Goal: Information Seeking & Learning: Learn about a topic

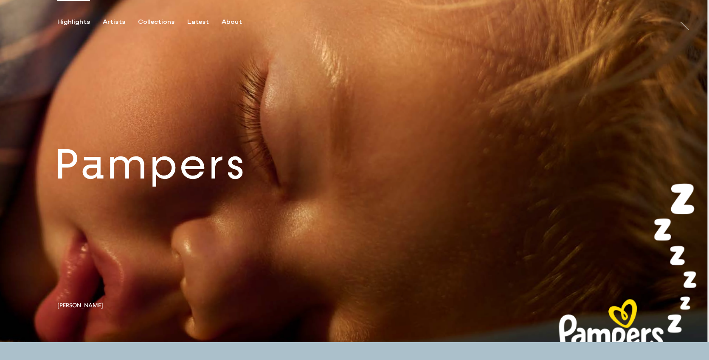
click at [239, 181] on link at bounding box center [354, 171] width 709 height 342
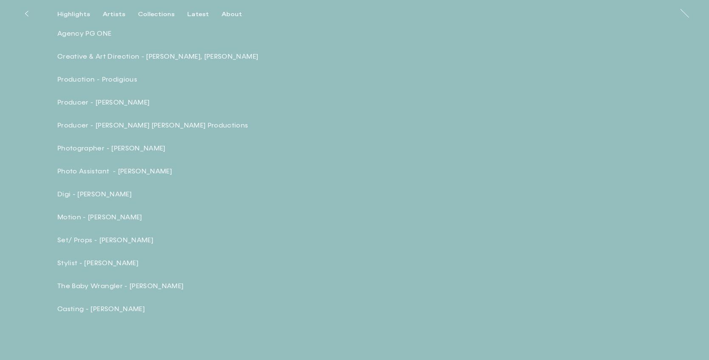
scroll to position [2811, 0]
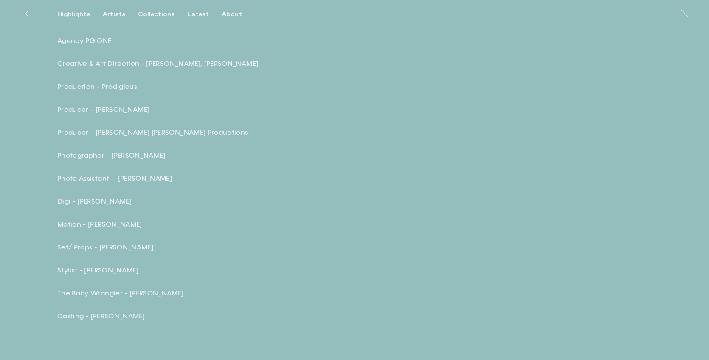
drag, startPoint x: 189, startPoint y: 180, endPoint x: 117, endPoint y: 178, distance: 72.7
click at [117, 178] on p "Photo Assistant - [PERSON_NAME]" at bounding box center [205, 178] width 297 height 9
copy p "[PERSON_NAME]"
click at [225, 186] on div "Credits: Agency PG ONE Creative & Art Direction - [PERSON_NAME], [PERSON_NAME] …" at bounding box center [205, 167] width 297 height 308
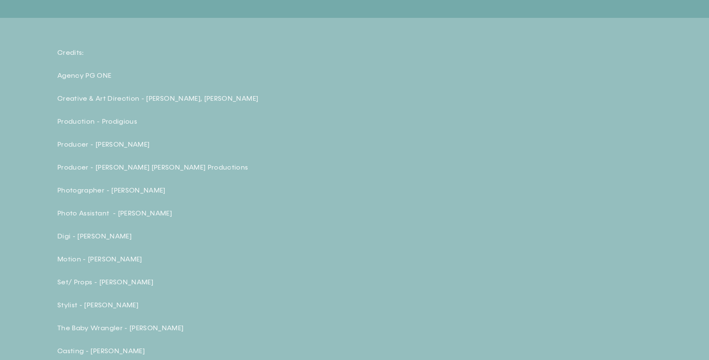
scroll to position [2777, 0]
drag, startPoint x: 164, startPoint y: 144, endPoint x: 96, endPoint y: 146, distance: 67.6
click at [96, 146] on p "Producer - [PERSON_NAME]" at bounding box center [205, 143] width 297 height 9
copy p "[PERSON_NAME]"
click at [261, 160] on div "Credits: Agency PG ONE Creative & Art Direction - [PERSON_NAME], [PERSON_NAME] …" at bounding box center [205, 202] width 297 height 308
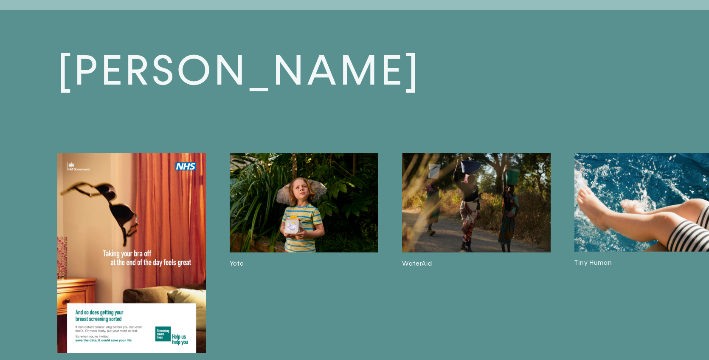
scroll to position [3161, 0]
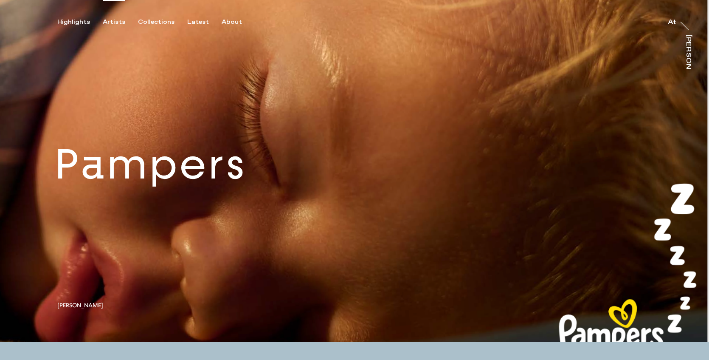
click at [110, 21] on div "Artists" at bounding box center [114, 22] width 23 height 8
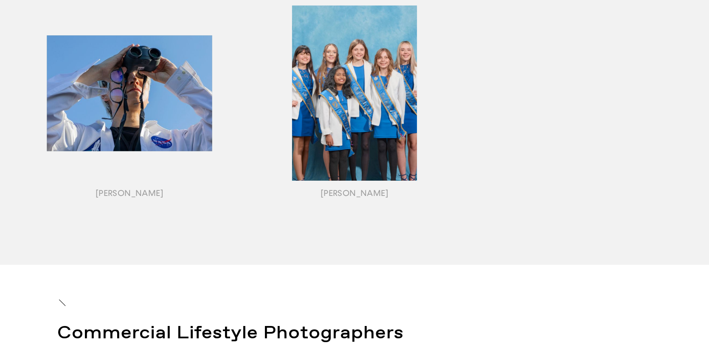
scroll to position [1008, 0]
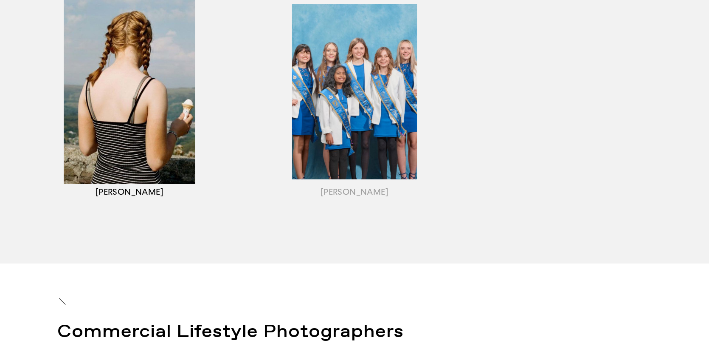
click at [67, 113] on div "button" at bounding box center [129, 102] width 225 height 265
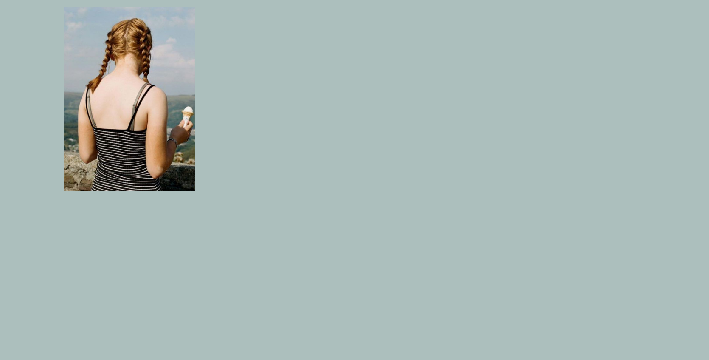
scroll to position [1016, 0]
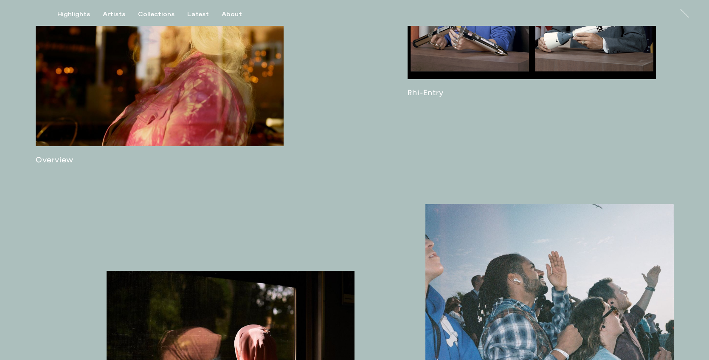
scroll to position [633, 0]
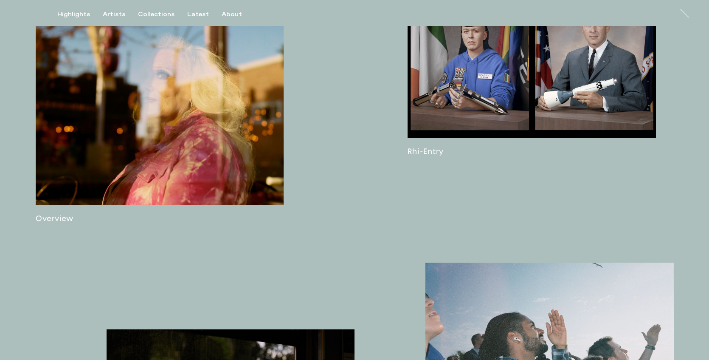
click at [213, 150] on link at bounding box center [160, 113] width 249 height 220
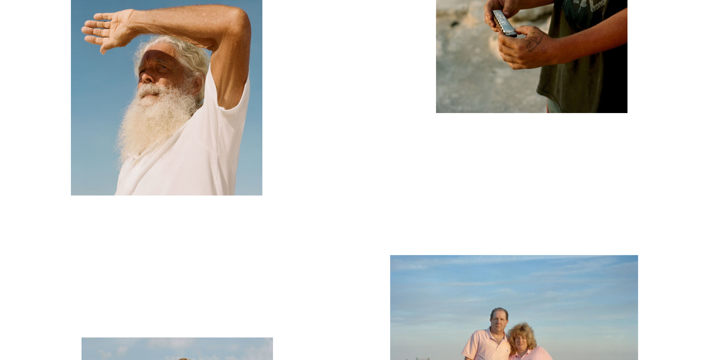
scroll to position [3091, 0]
